Goal: Information Seeking & Learning: Learn about a topic

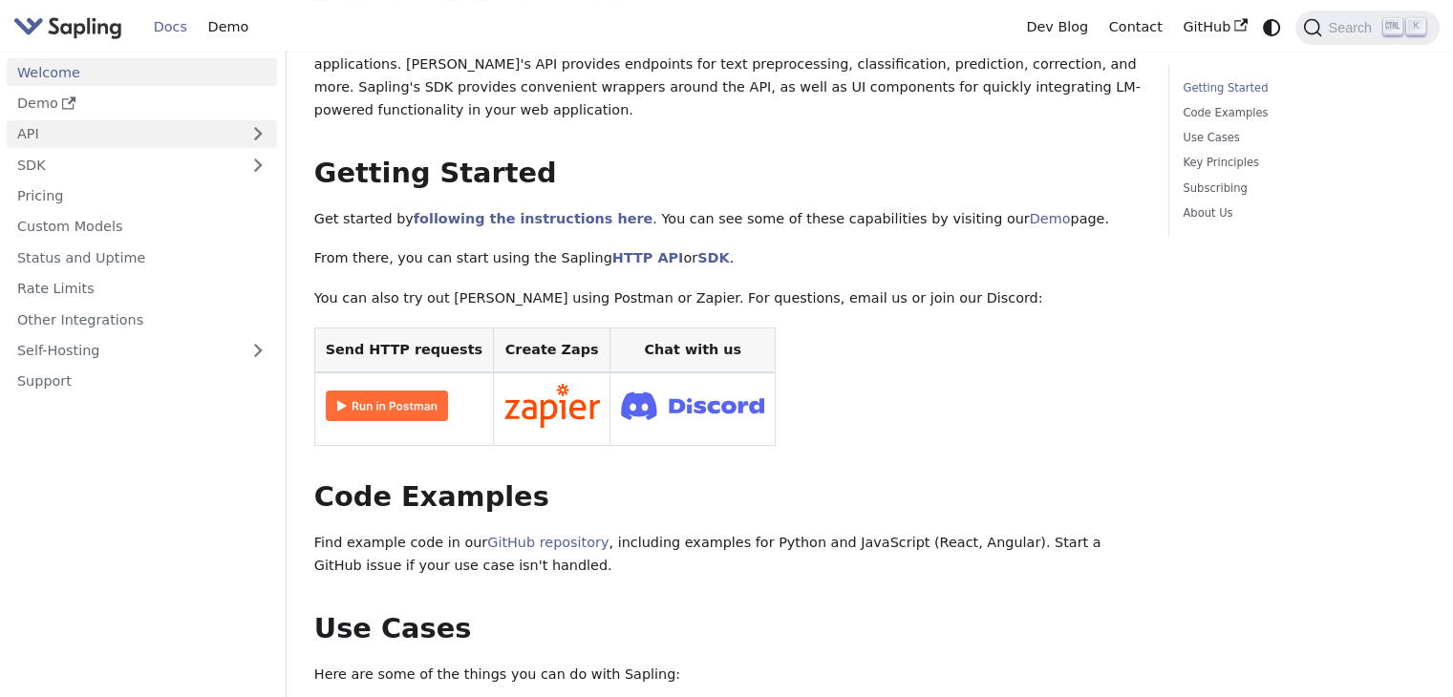
click at [165, 126] on link "API" at bounding box center [123, 134] width 232 height 28
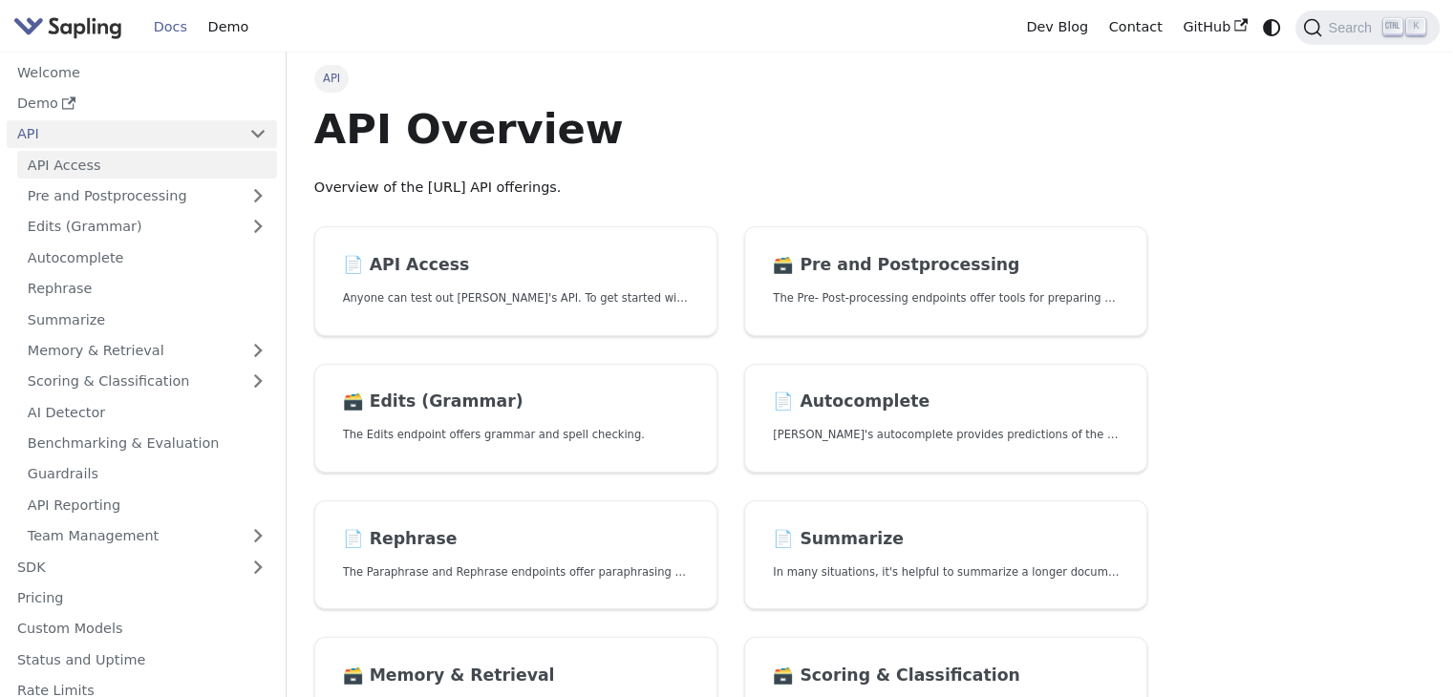
click at [165, 161] on link "API Access" at bounding box center [147, 165] width 260 height 28
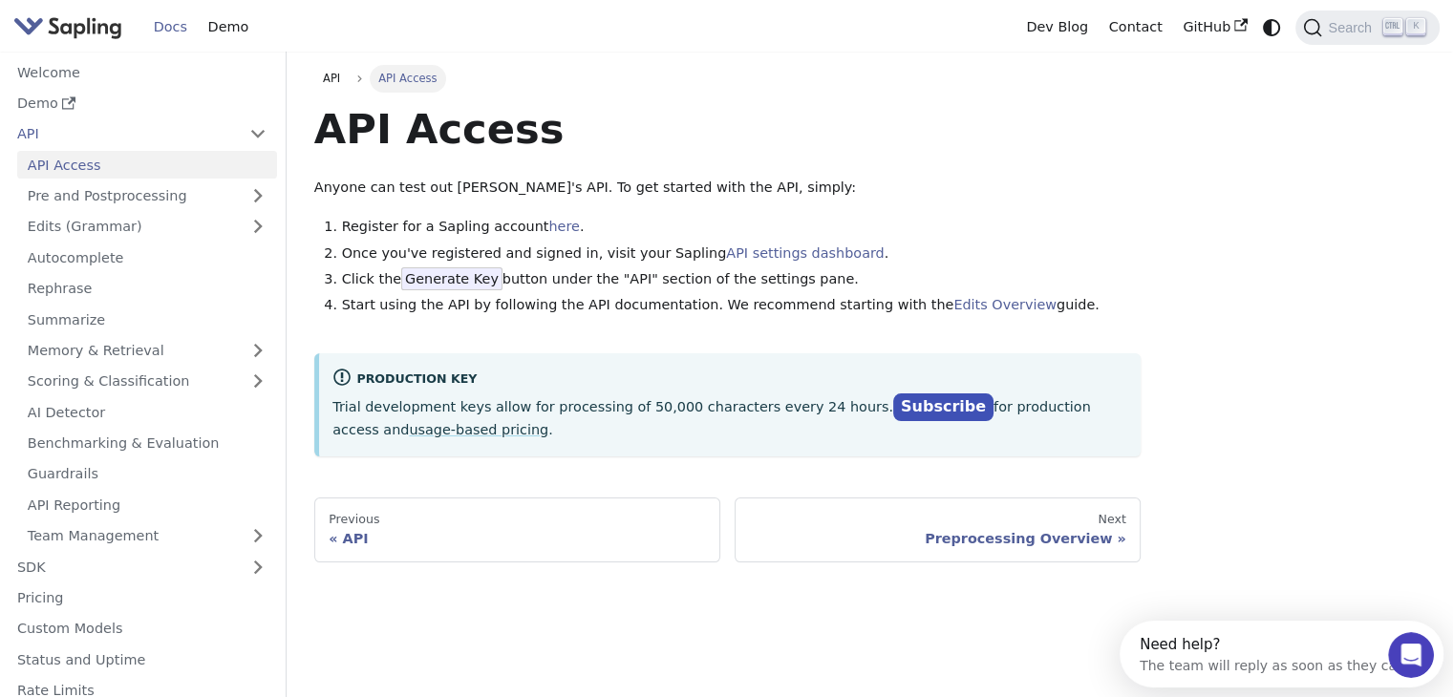
click at [56, 32] on img "Main" at bounding box center [67, 27] width 109 height 28
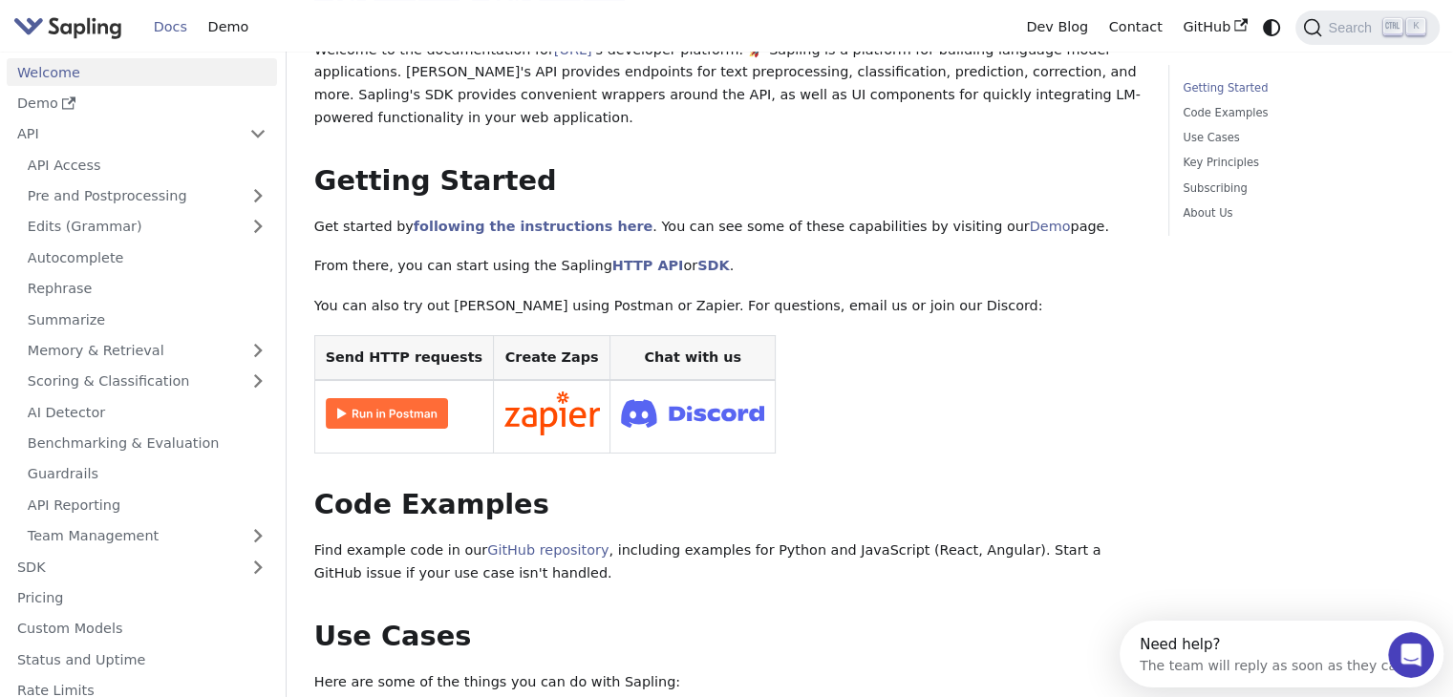
scroll to position [191, 0]
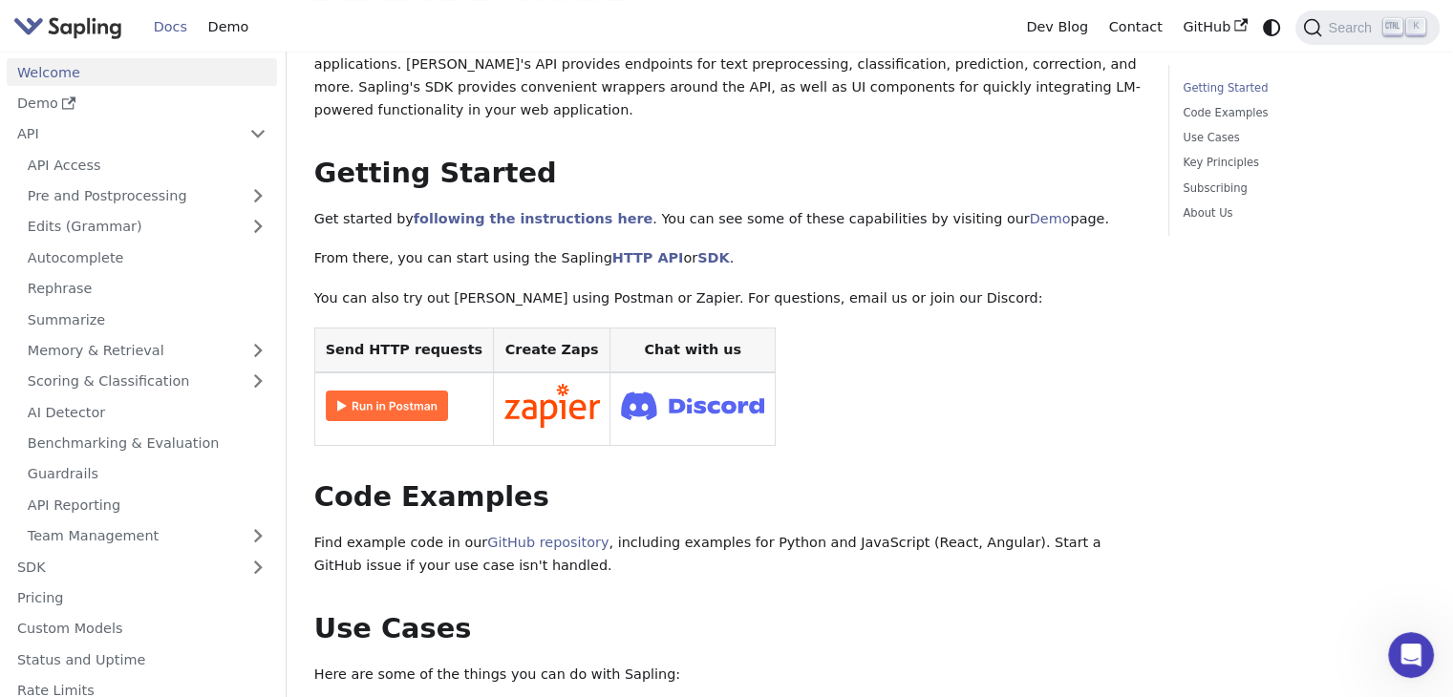
click at [371, 406] on img at bounding box center [387, 406] width 122 height 31
click at [153, 166] on link "API Access" at bounding box center [147, 165] width 260 height 28
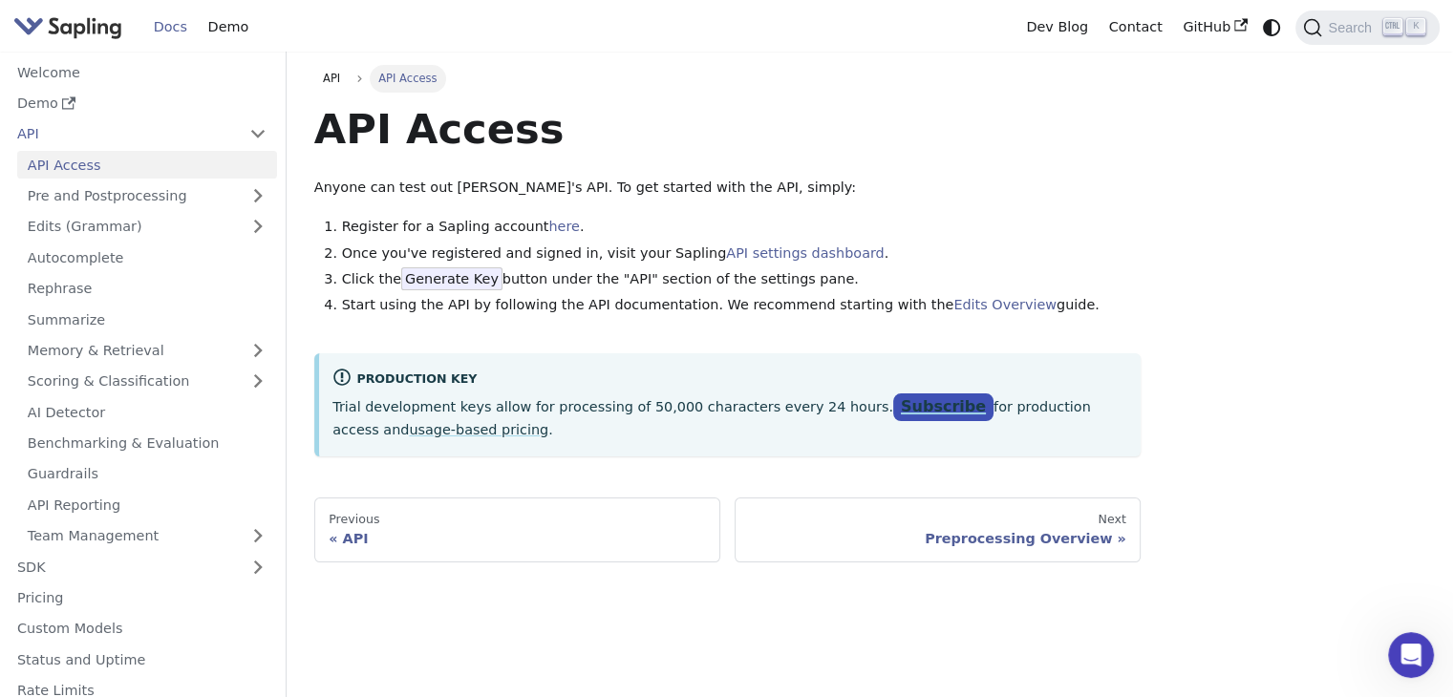
click at [893, 410] on link "Subscribe" at bounding box center [943, 408] width 100 height 28
click at [77, 19] on img "Main" at bounding box center [67, 27] width 109 height 28
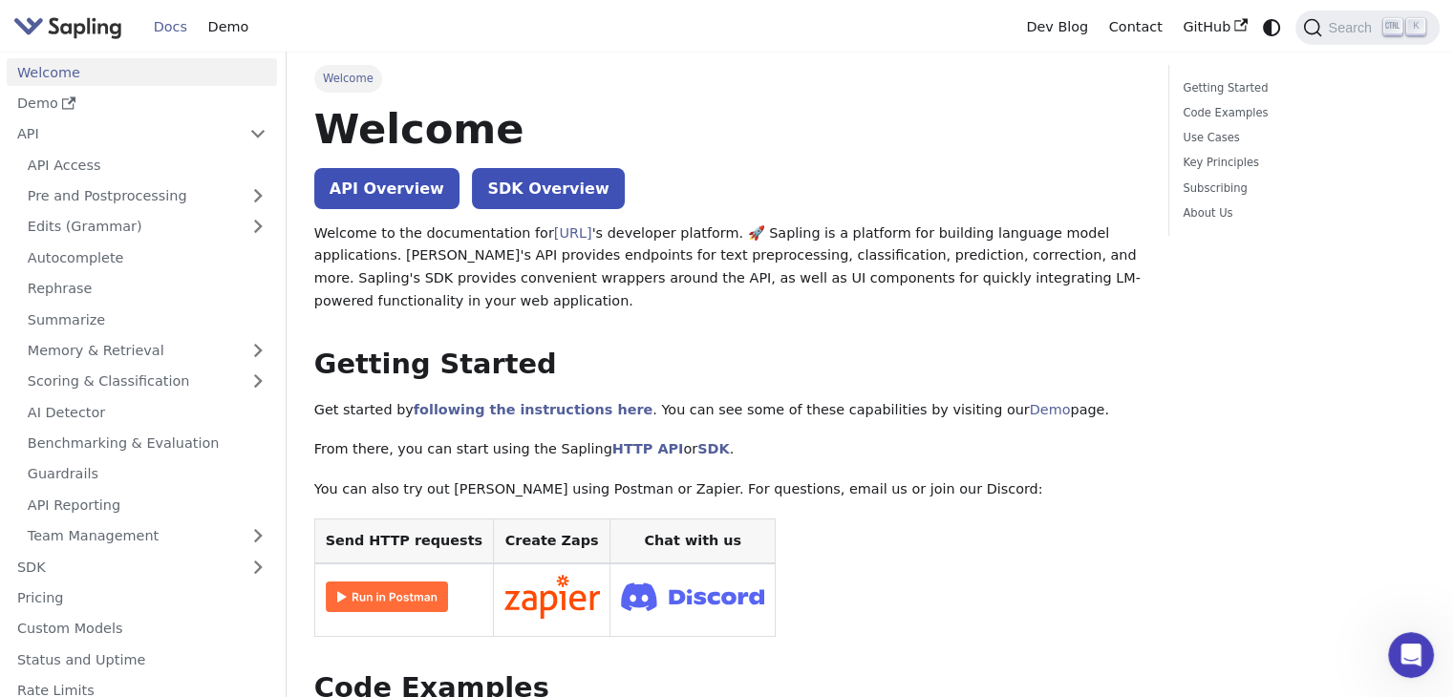
click at [160, 25] on link "Docs" at bounding box center [170, 27] width 54 height 30
click at [77, 33] on img "Main" at bounding box center [67, 27] width 109 height 28
click at [40, 139] on link "API" at bounding box center [123, 134] width 232 height 28
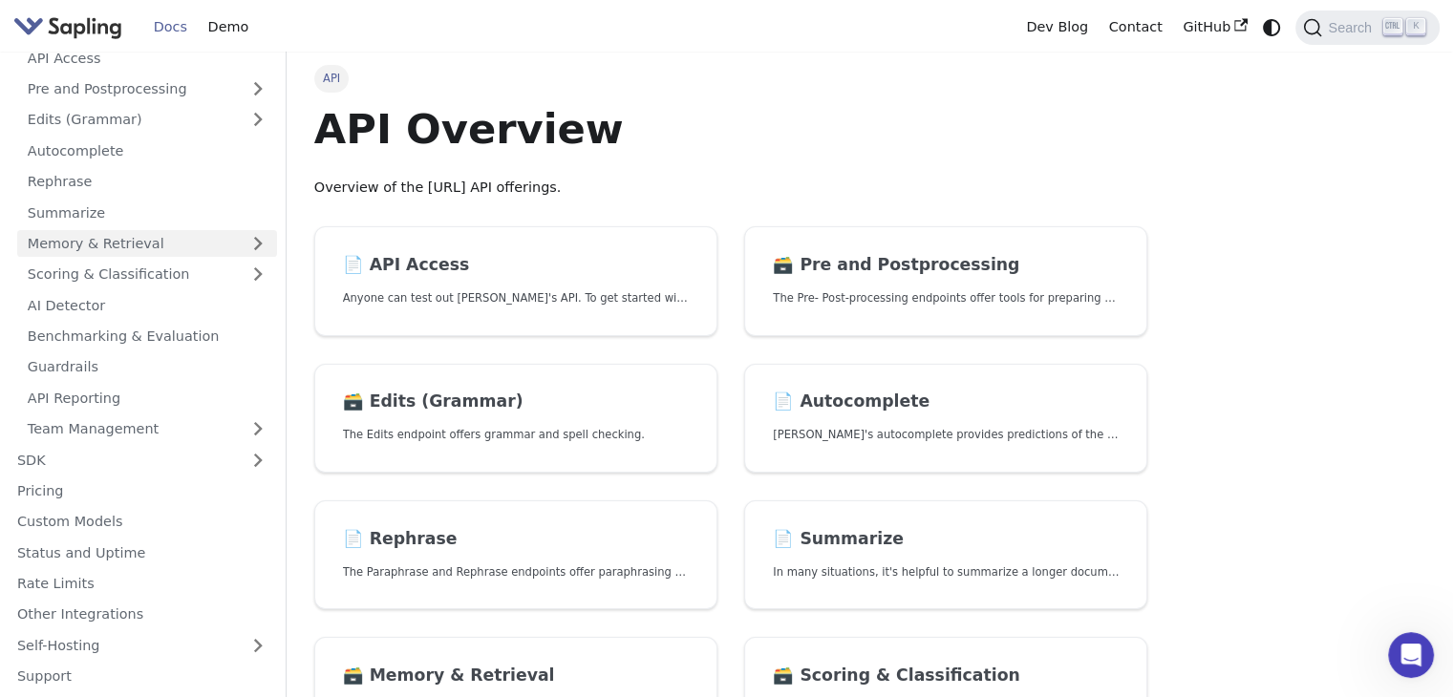
scroll to position [107, 0]
click at [118, 123] on link "Edits (Grammar)" at bounding box center [147, 120] width 260 height 28
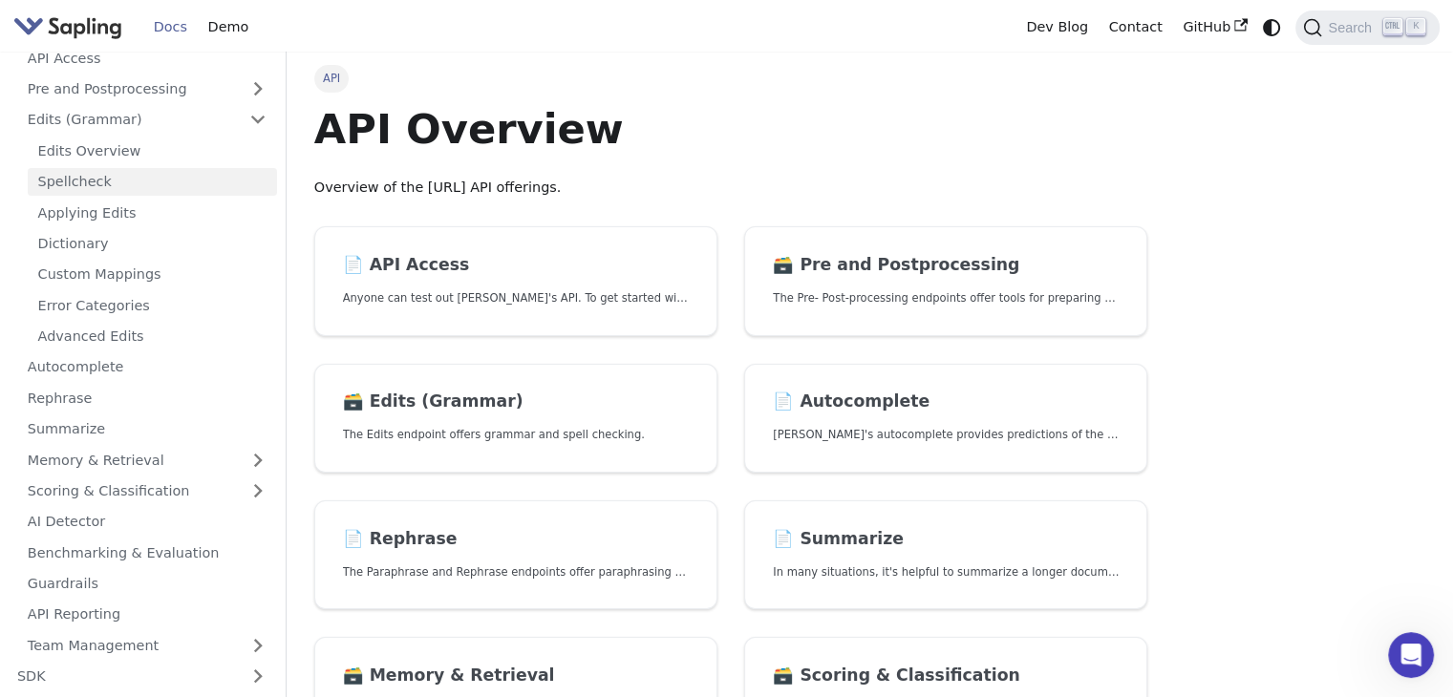
click at [99, 179] on link "Spellcheck" at bounding box center [152, 182] width 249 height 28
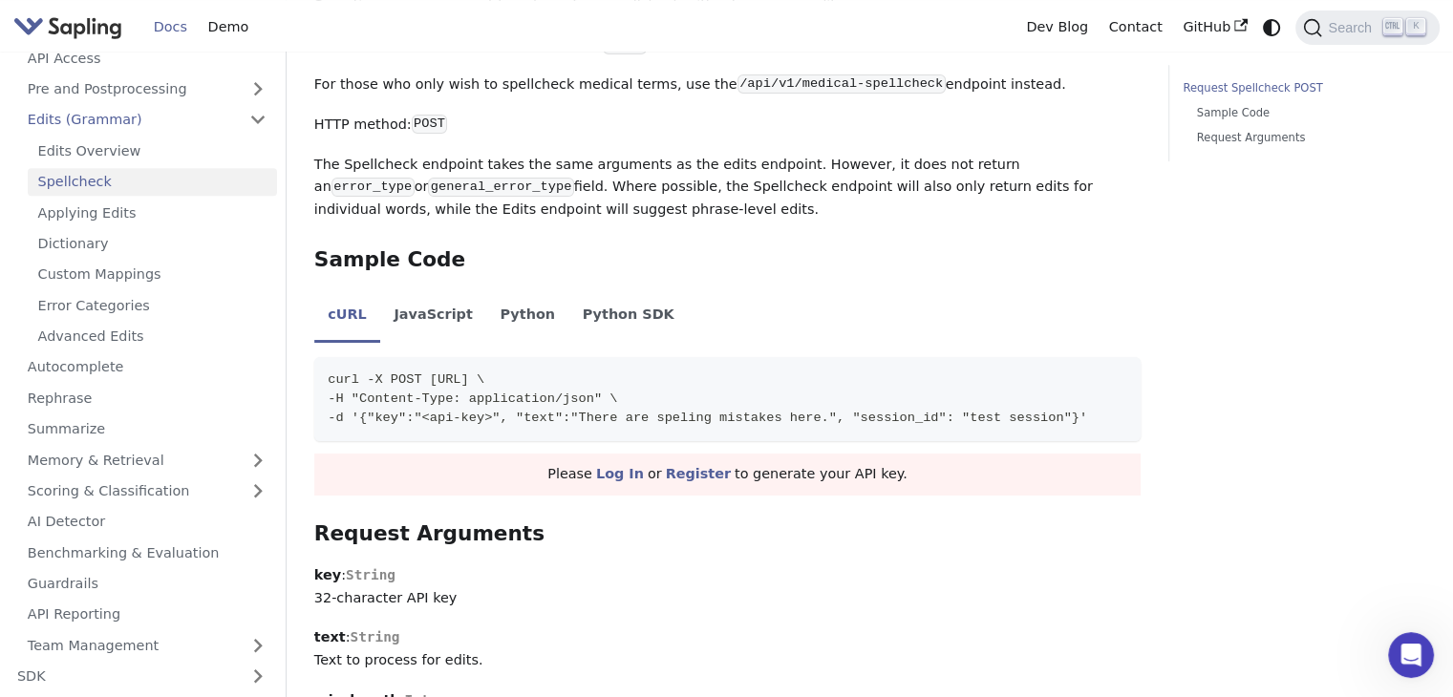
scroll to position [860, 0]
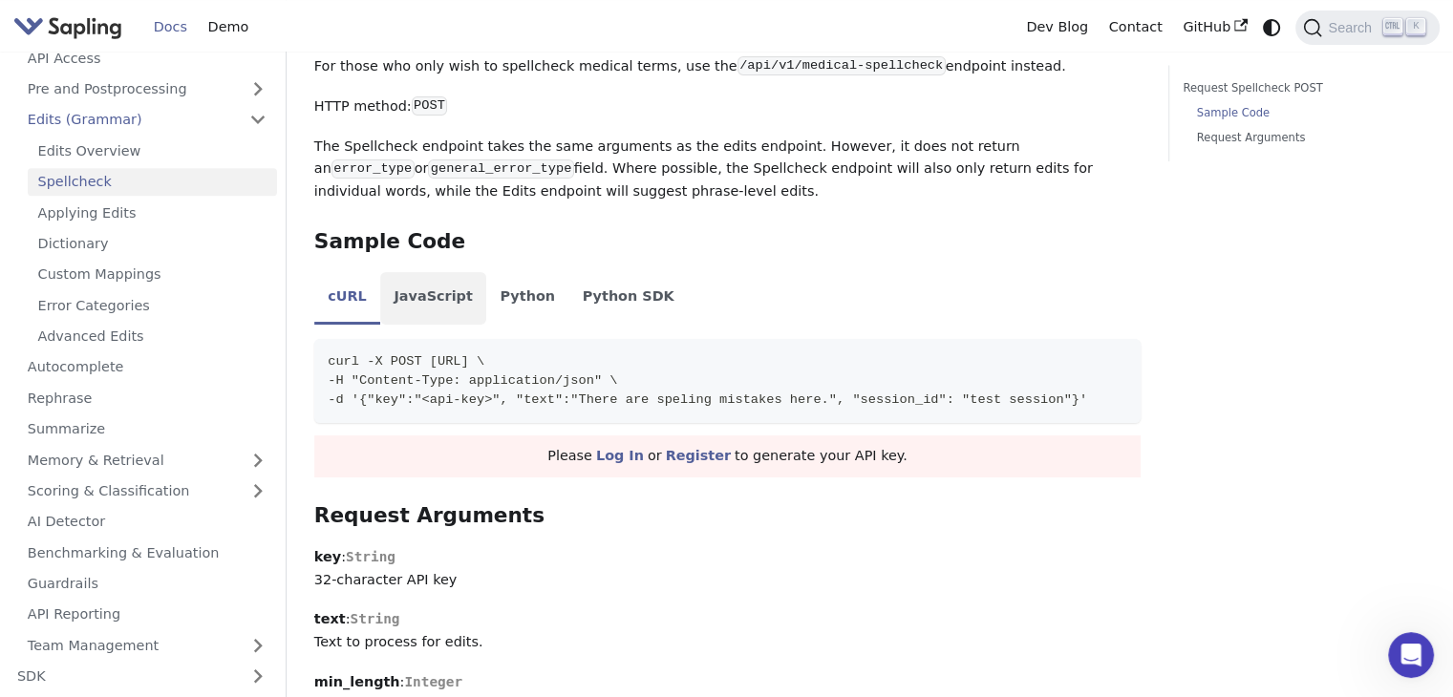
click at [446, 303] on li "JavaScript" at bounding box center [433, 298] width 106 height 53
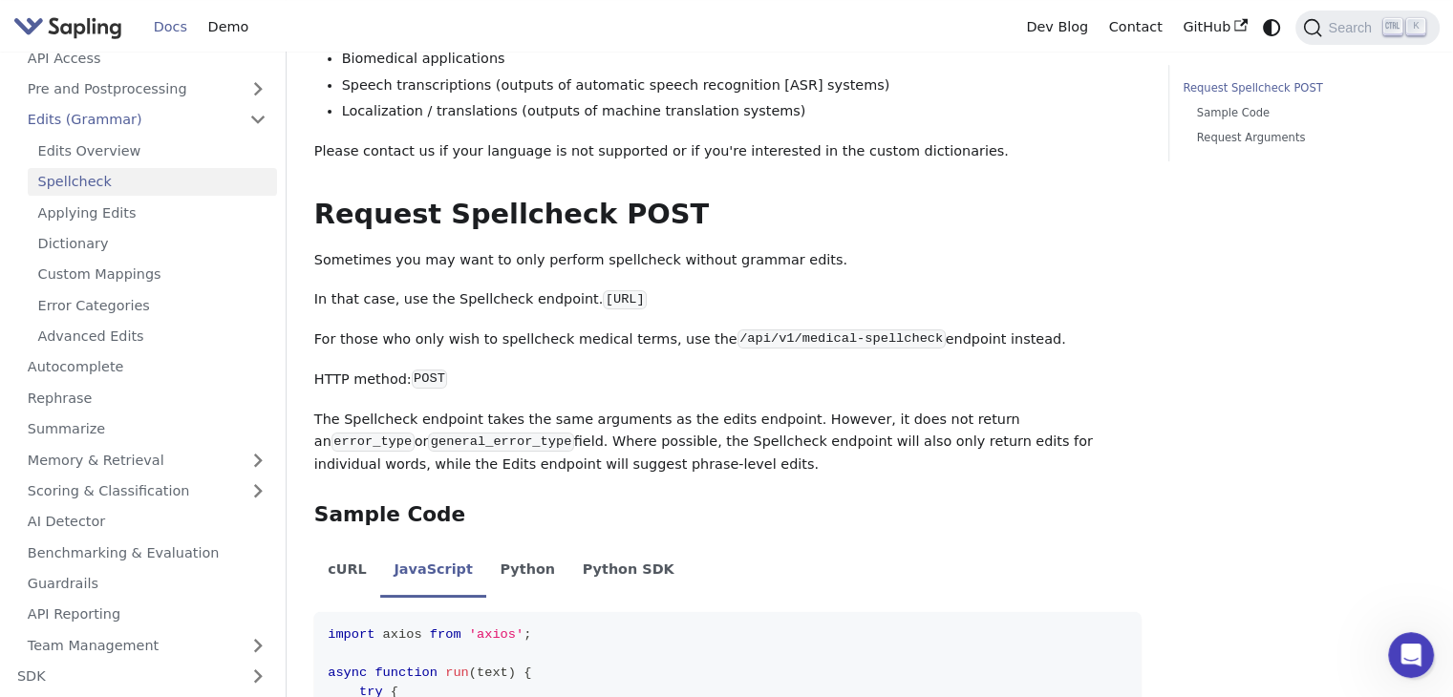
scroll to position [573, 0]
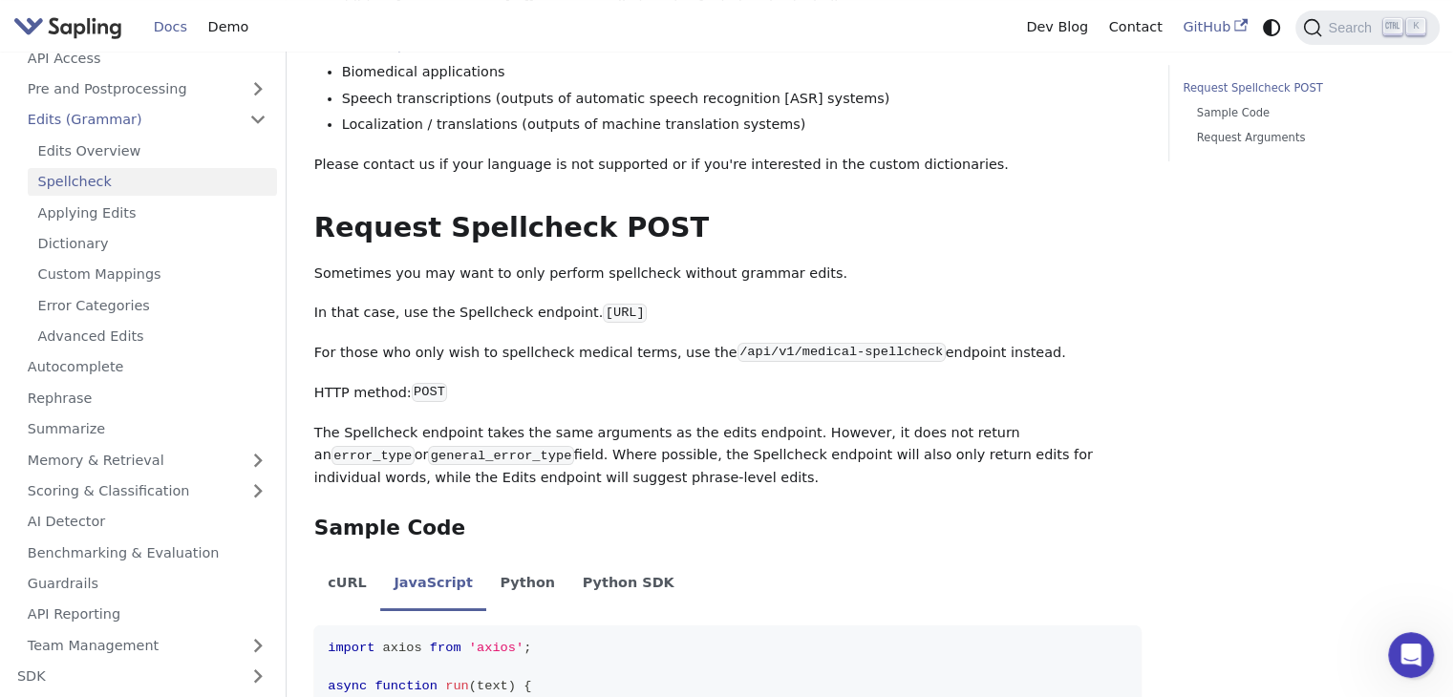
click at [1212, 24] on link "GitHub" at bounding box center [1214, 27] width 85 height 30
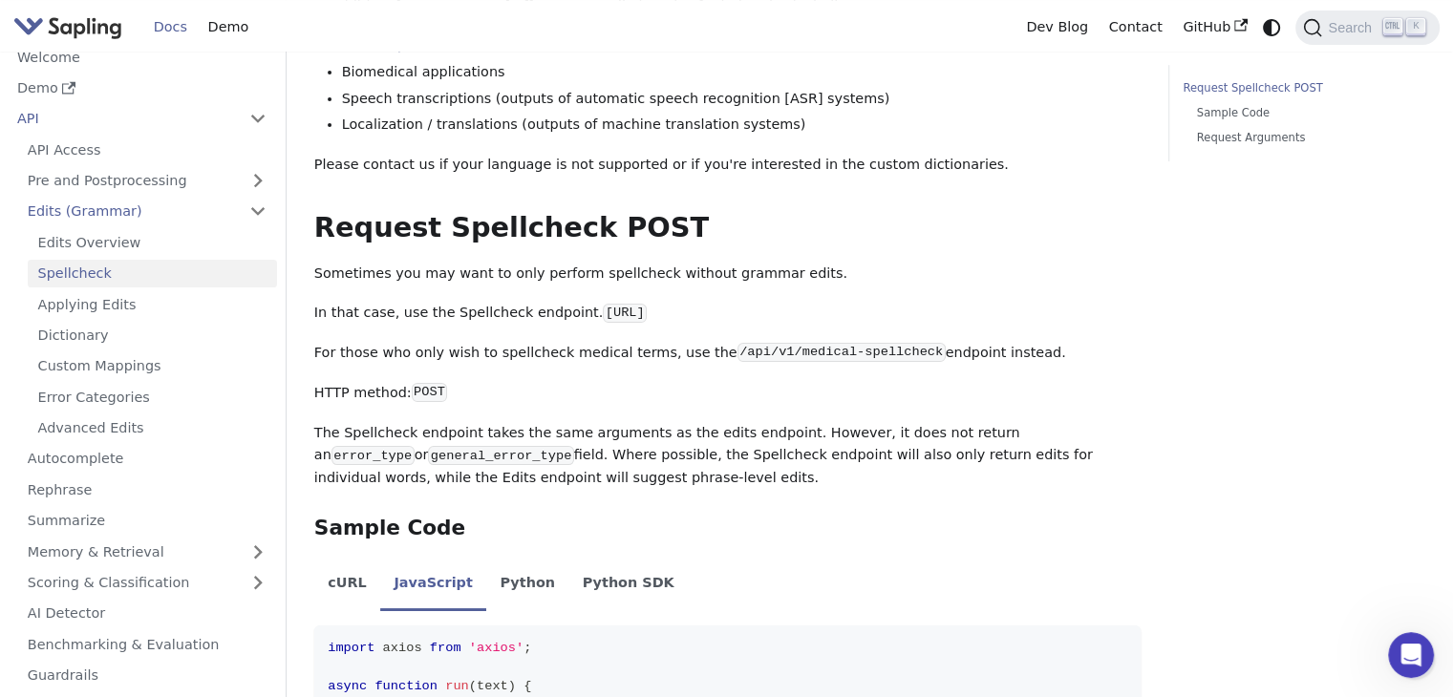
scroll to position [0, 0]
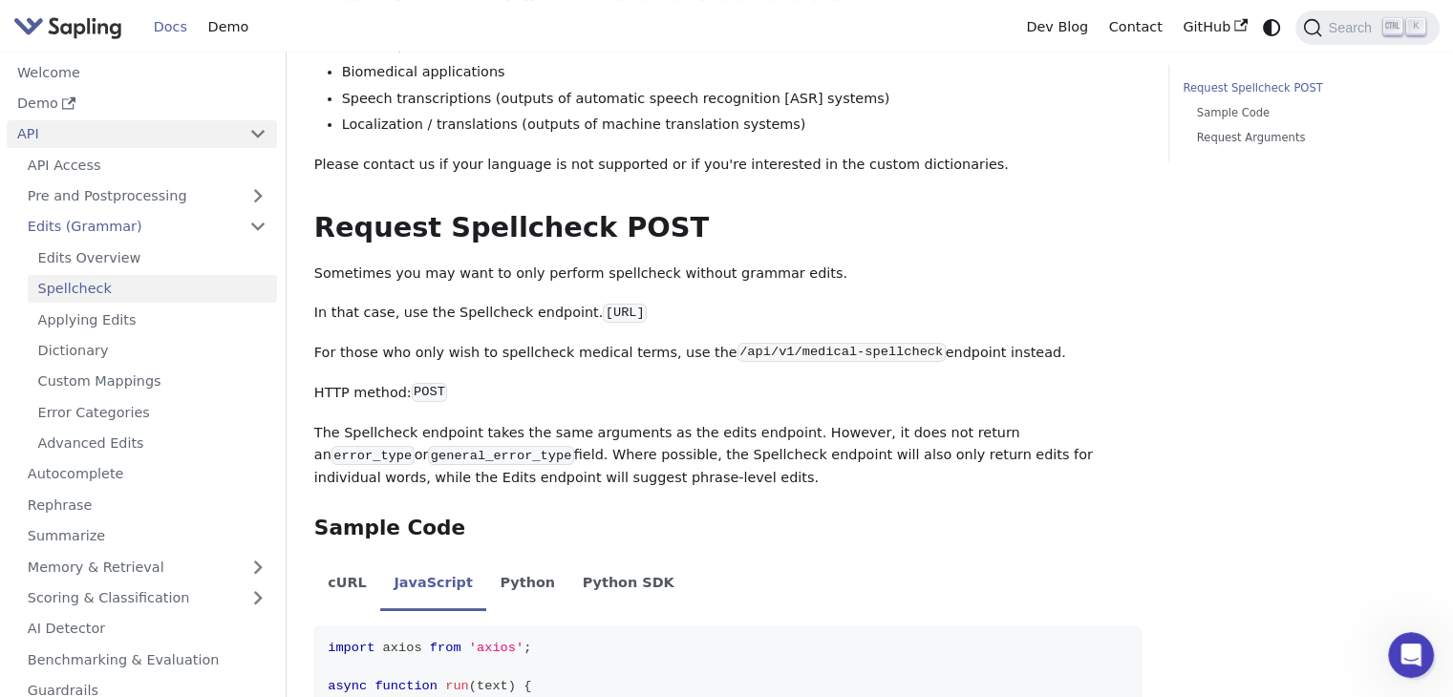
click at [43, 126] on link "API" at bounding box center [123, 134] width 232 height 28
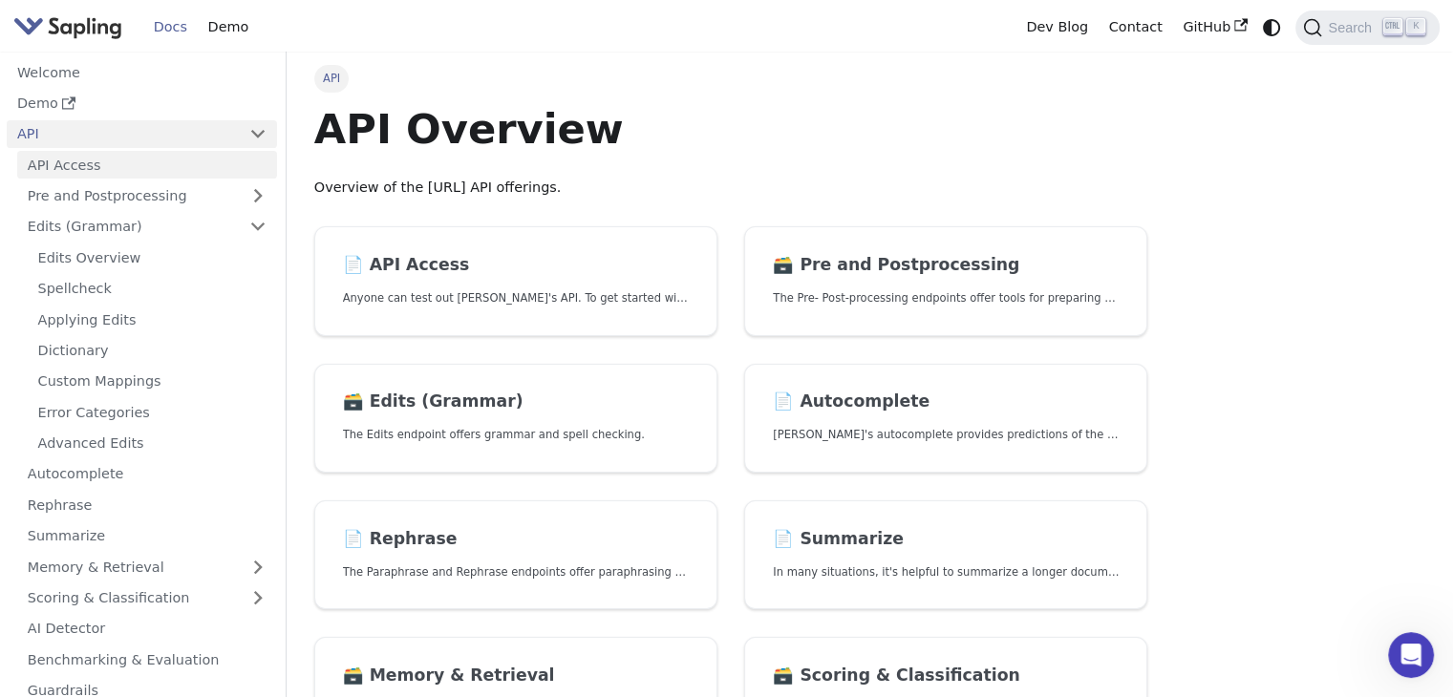
click at [130, 164] on link "API Access" at bounding box center [147, 165] width 260 height 28
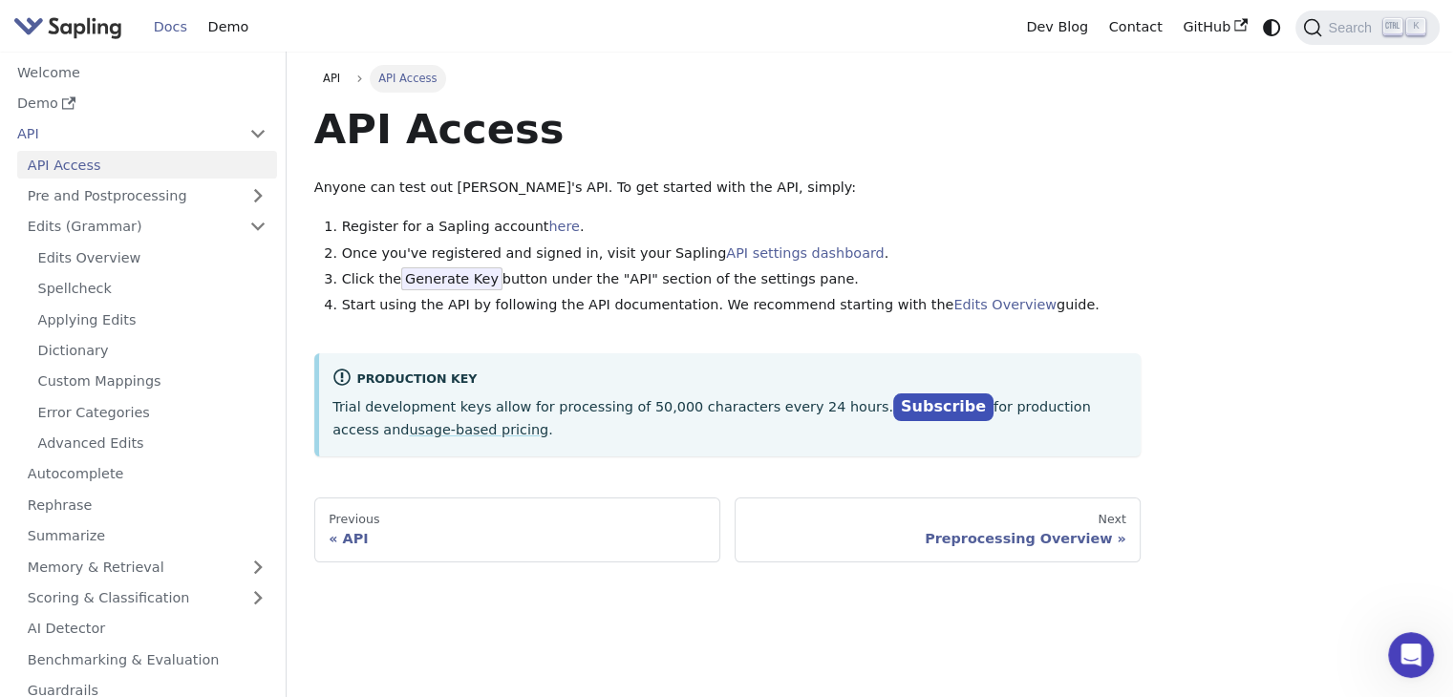
click at [1238, 372] on div "API API Access API Access Anyone can test out Sapling's API. To get started wit…" at bounding box center [869, 313] width 1139 height 497
